Goal: Information Seeking & Learning: Learn about a topic

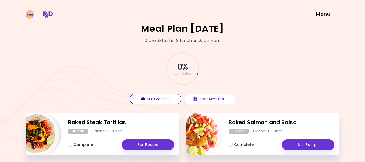
click at [156, 100] on button "See Groceries" at bounding box center [155, 99] width 51 height 11
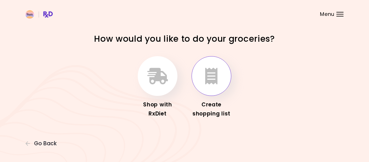
click at [210, 77] on icon "button" at bounding box center [211, 76] width 12 height 16
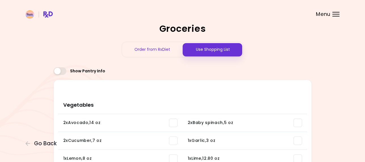
click at [58, 72] on span at bounding box center [60, 71] width 13 height 8
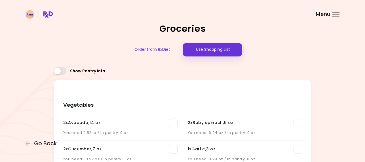
click at [206, 50] on div "Use Shopping List" at bounding box center [213, 49] width 61 height 15
click at [211, 47] on div "Use Shopping List" at bounding box center [213, 49] width 61 height 15
click at [159, 47] on div "Order from RxDiet" at bounding box center [152, 49] width 61 height 15
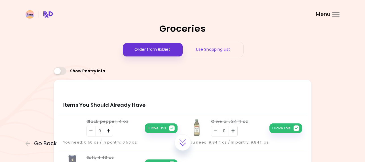
click at [217, 50] on div "Use Shopping List" at bounding box center [213, 49] width 61 height 15
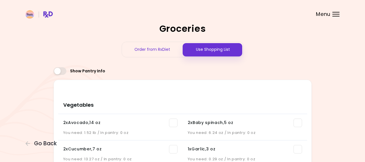
click at [333, 14] on div "Menu" at bounding box center [335, 14] width 7 height 5
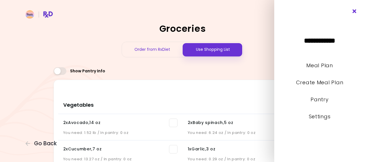
click at [352, 11] on icon "Close" at bounding box center [354, 11] width 5 height 4
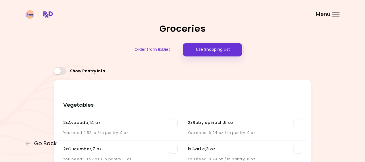
click at [331, 14] on header at bounding box center [182, 11] width 365 height 23
click at [44, 143] on span "Go Back" at bounding box center [45, 143] width 23 height 6
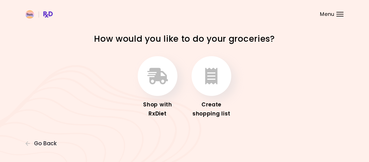
click at [340, 14] on div at bounding box center [339, 14] width 7 height 1
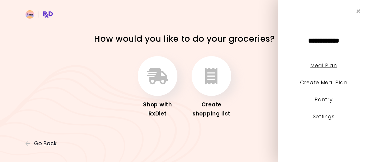
click at [324, 65] on link "Meal Plan" at bounding box center [323, 65] width 26 height 7
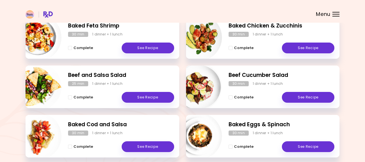
scroll to position [148, 0]
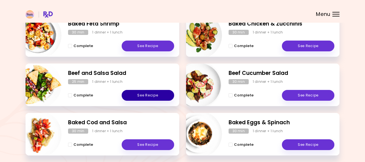
click at [151, 96] on link "See Recipe" at bounding box center [148, 95] width 52 height 11
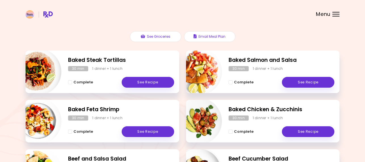
scroll to position [56, 0]
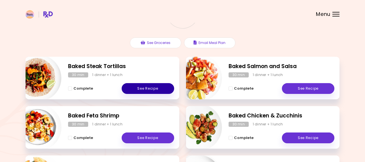
click at [148, 89] on link "See Recipe" at bounding box center [148, 88] width 52 height 11
